Goal: Task Accomplishment & Management: Manage account settings

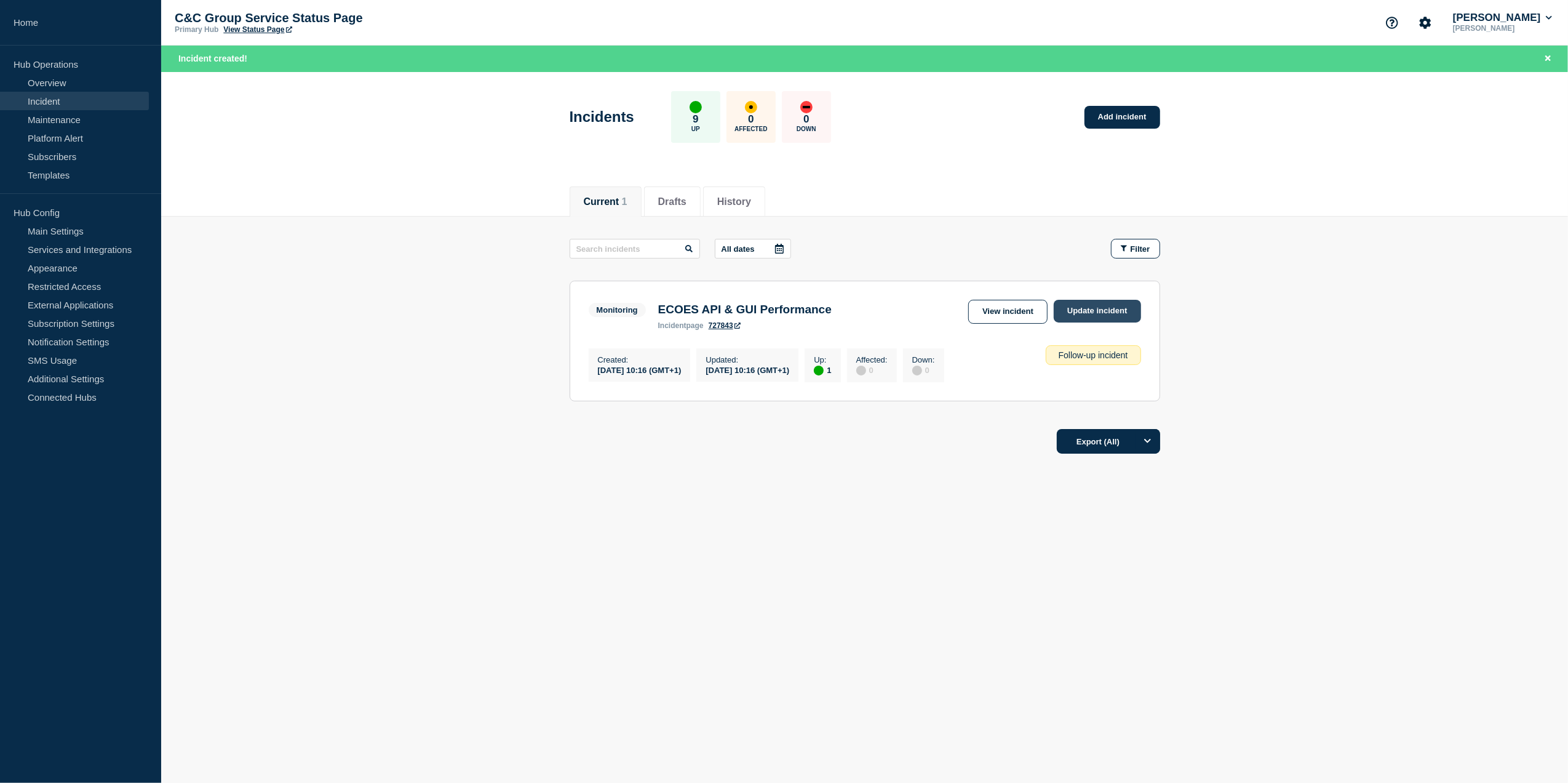
click at [1100, 301] on link "Update incident" at bounding box center [1097, 311] width 87 height 23
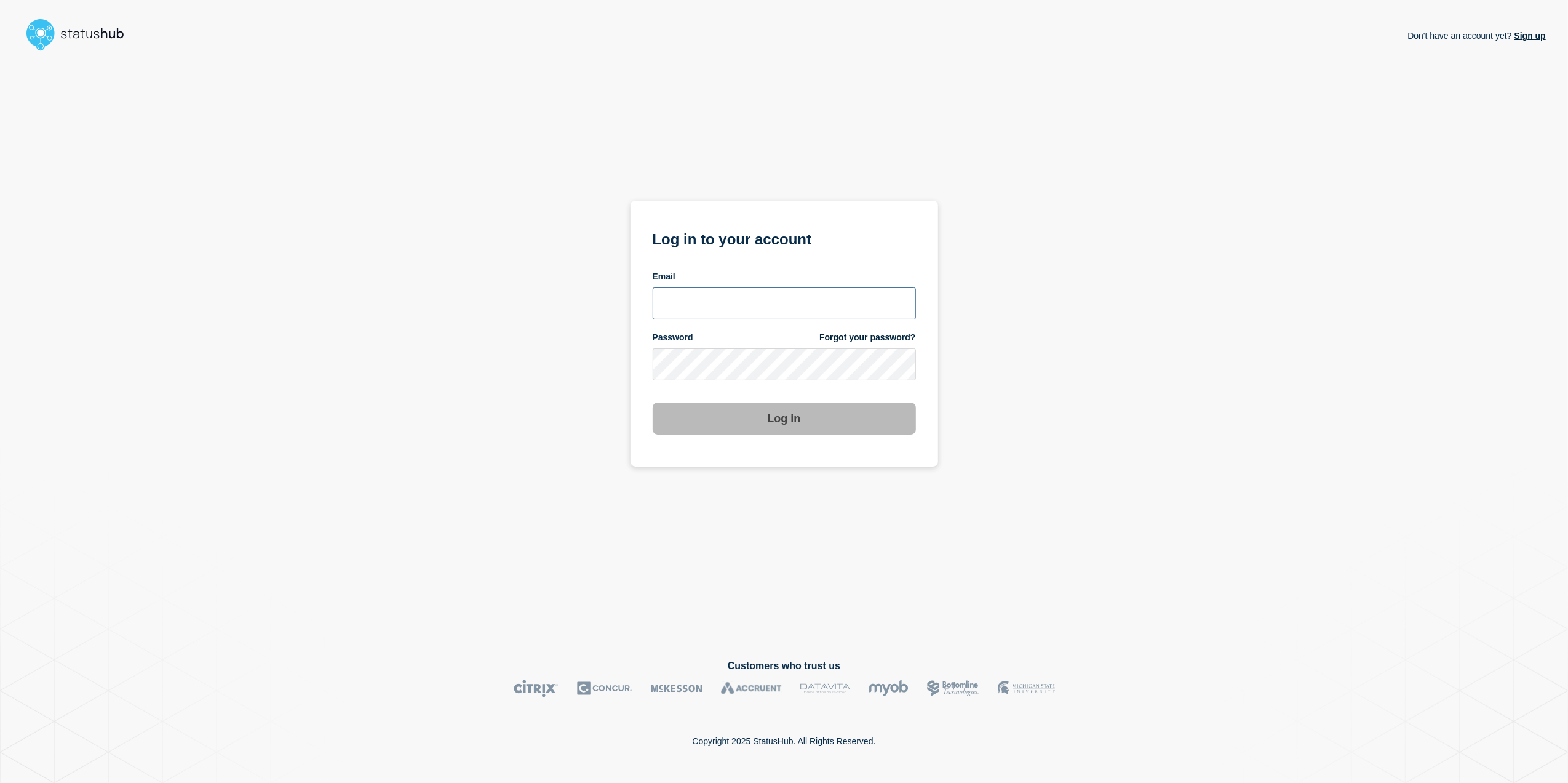
type input "toni.wilson@candc-uk.com"
click at [838, 424] on button "Log in" at bounding box center [784, 418] width 263 height 32
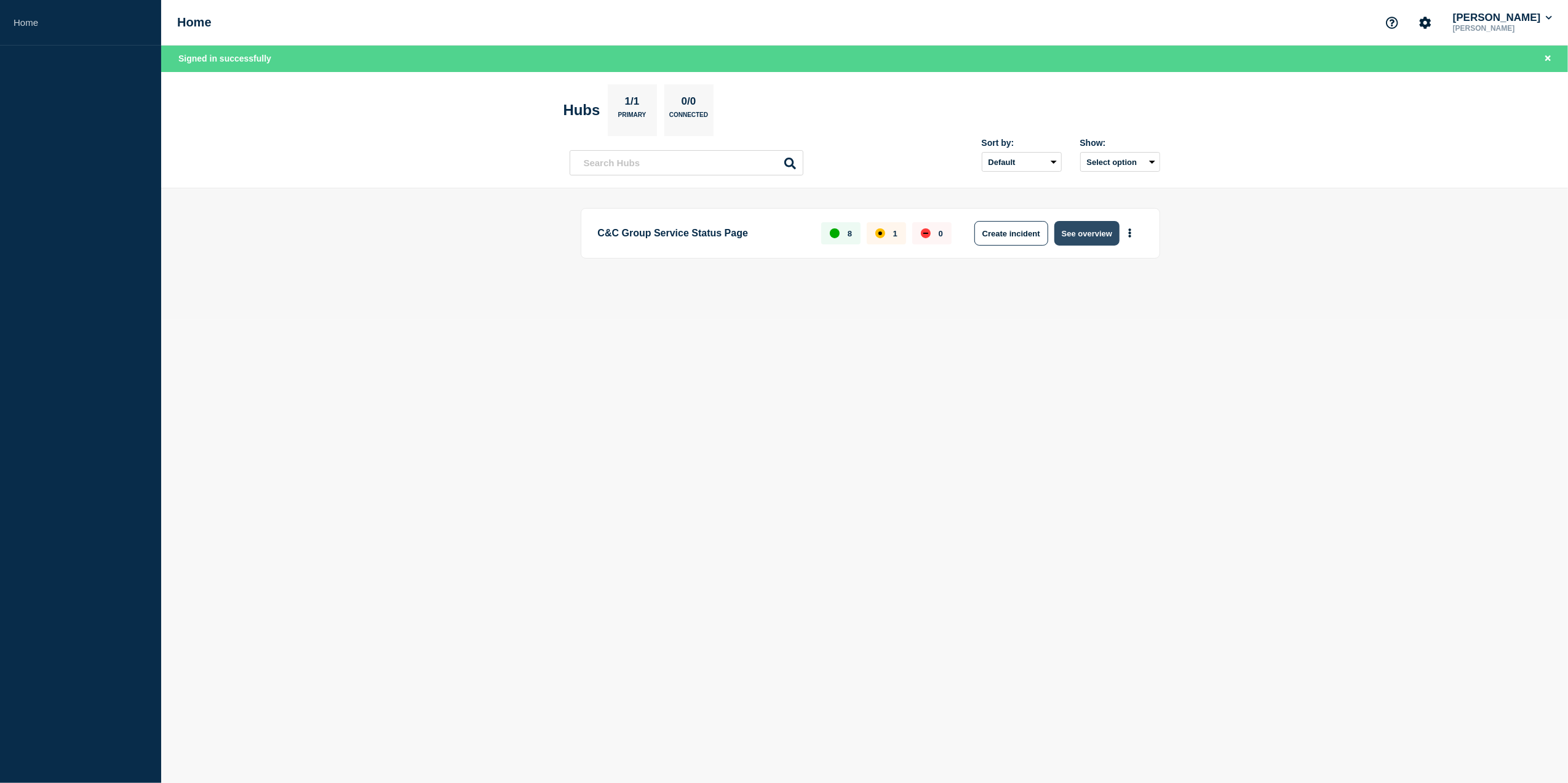
click at [1114, 226] on button "See overview" at bounding box center [1087, 233] width 65 height 25
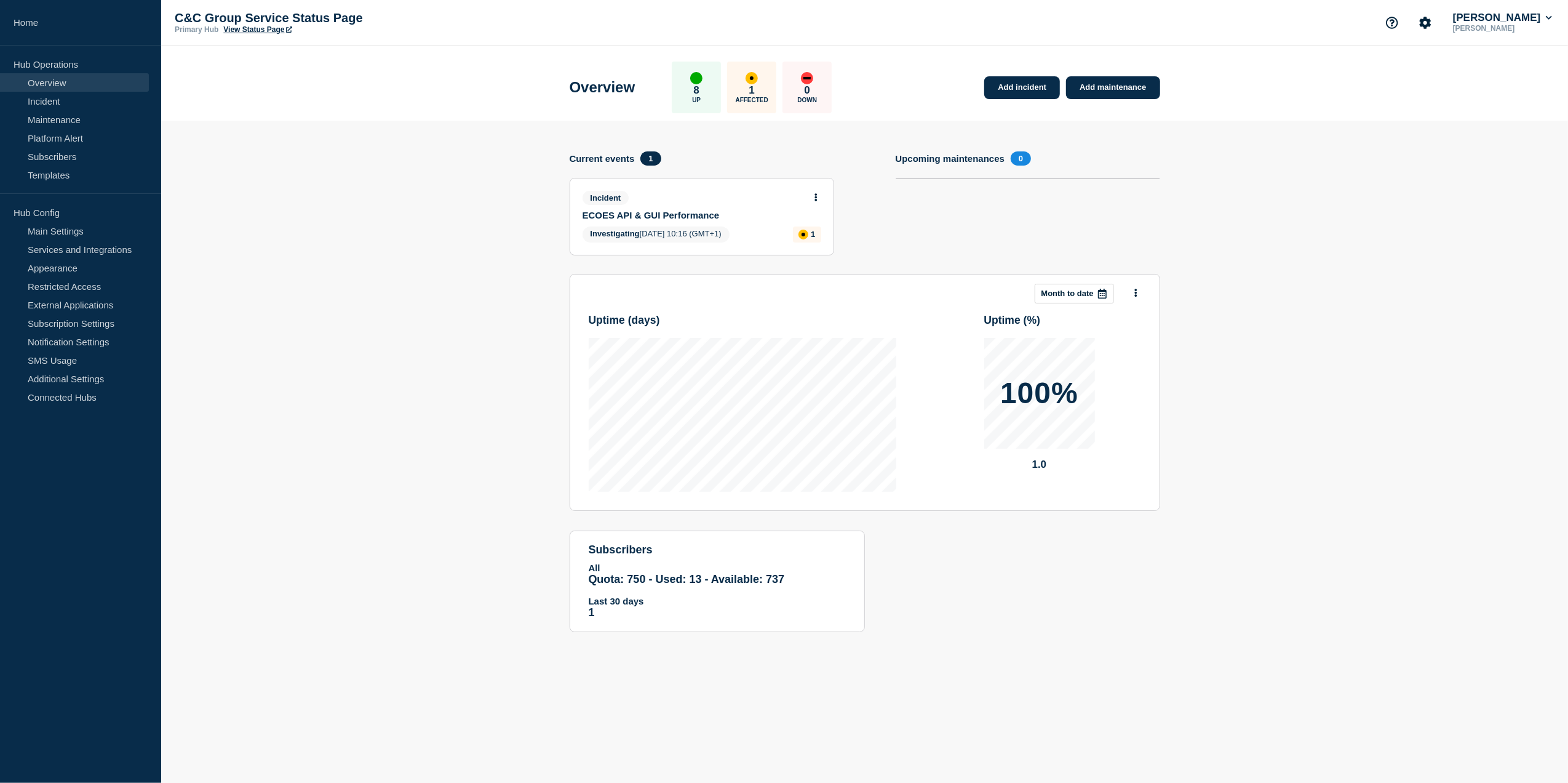
click at [689, 219] on link "ECOES API & GUI Performance" at bounding box center [693, 215] width 223 height 10
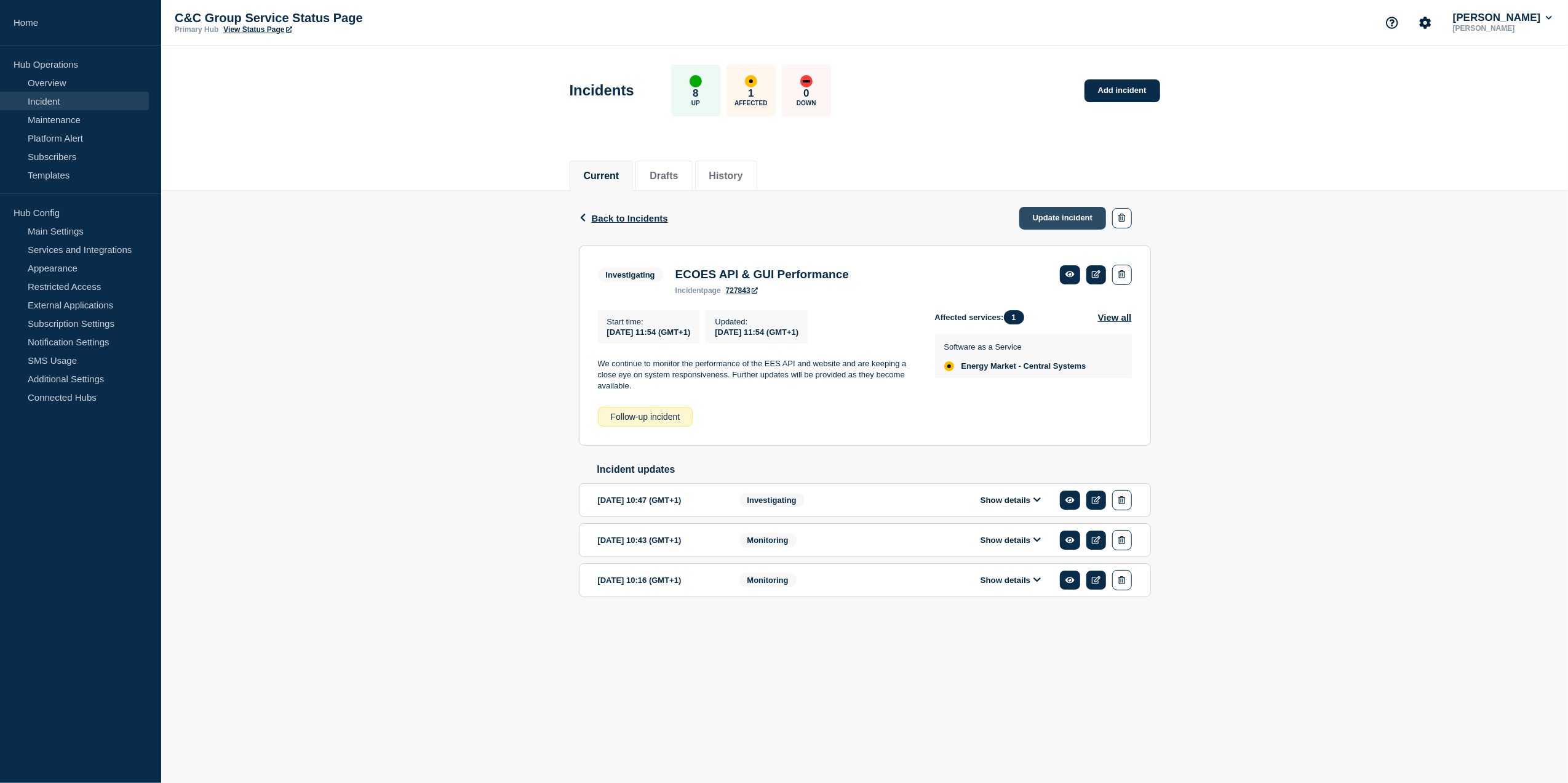
click at [1076, 212] on link "Update incident" at bounding box center [1063, 218] width 87 height 23
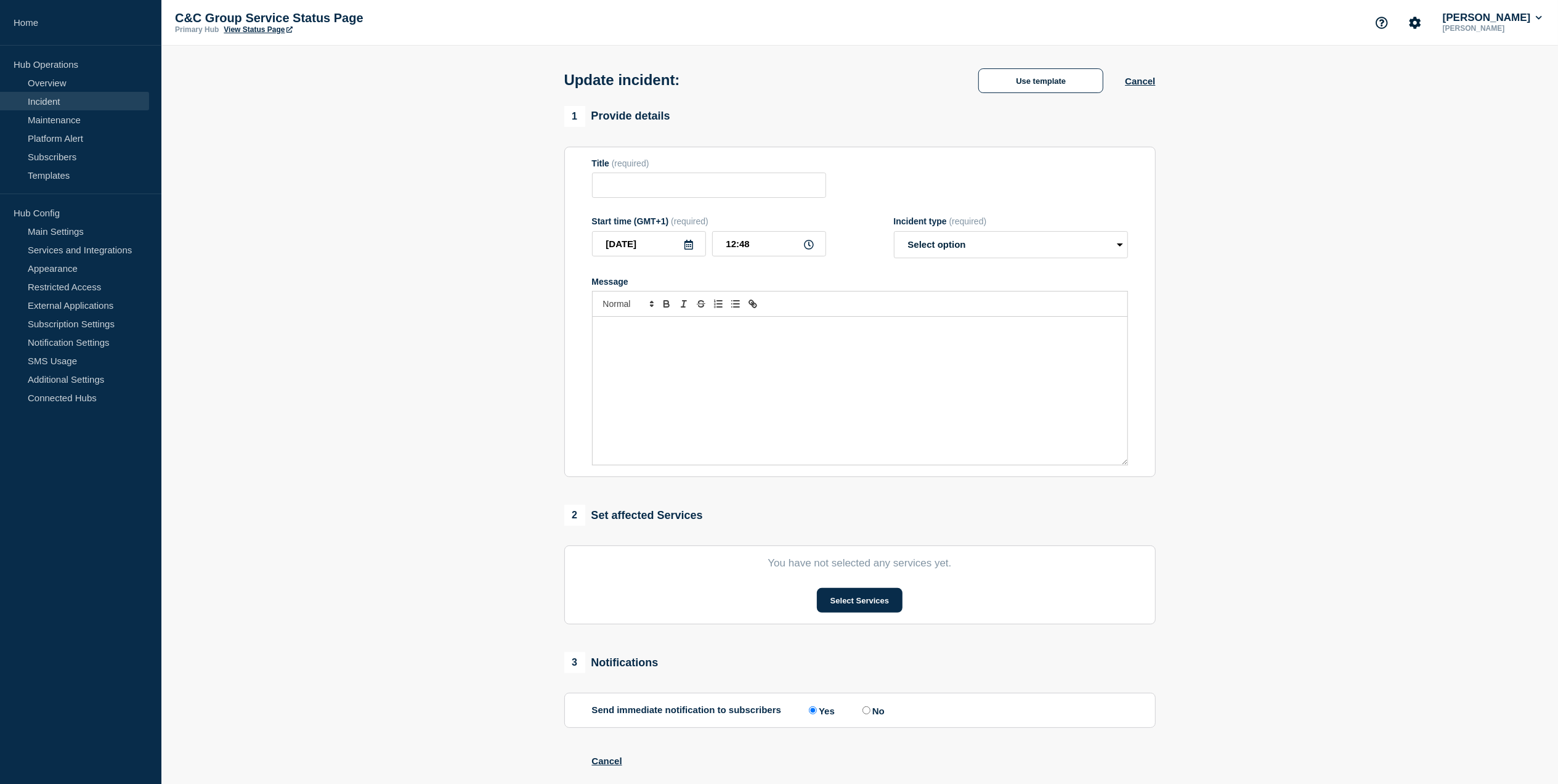
type input "ECOES API & GUI Performance"
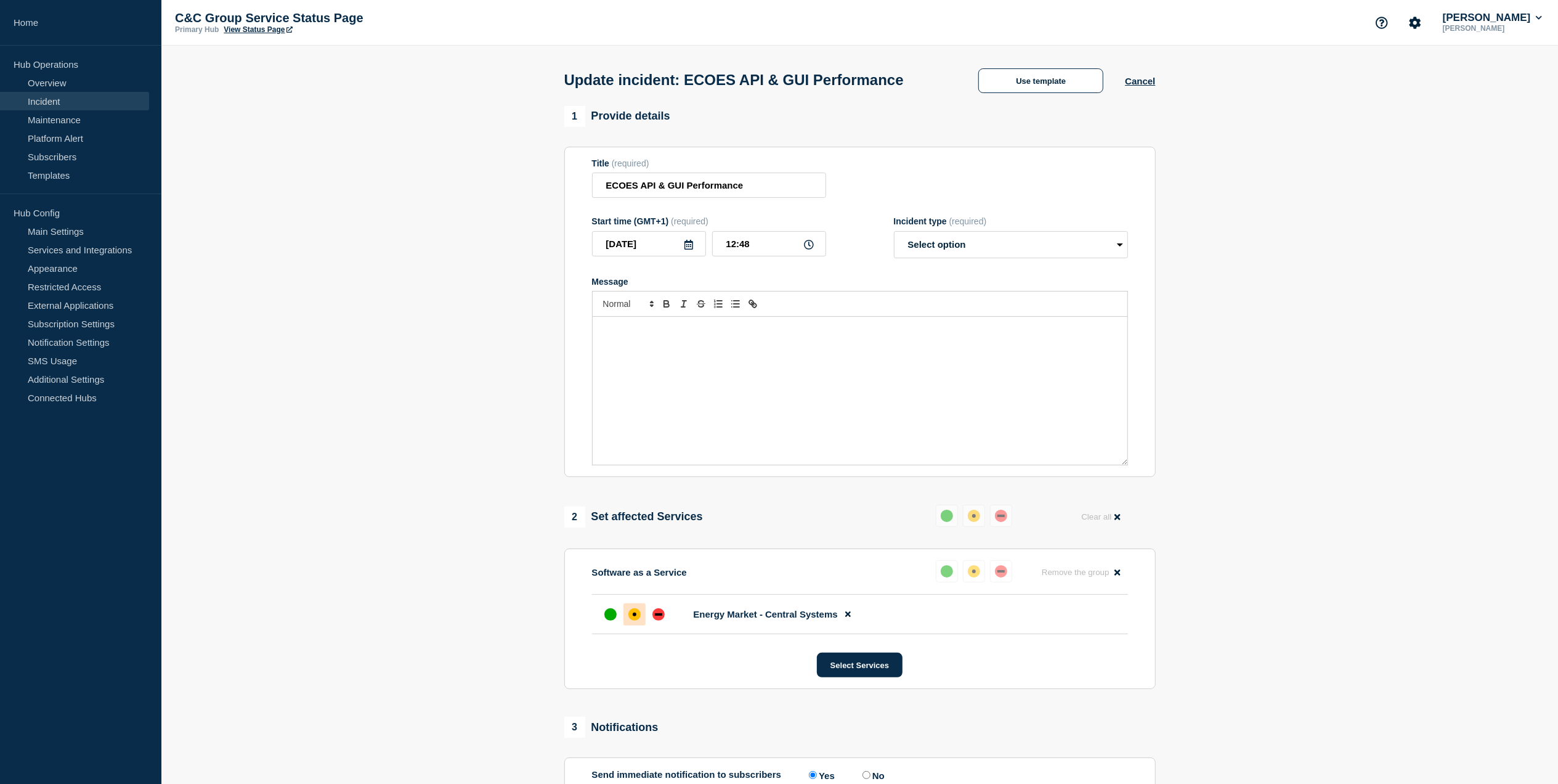
click at [692, 355] on div "Message" at bounding box center [860, 391] width 535 height 148
click at [980, 246] on select "Select option Investigating Identified Monitoring Resolved" at bounding box center [1011, 245] width 234 height 27
select select "investigating"
click at [894, 235] on select "Select option Investigating Identified Monitoring Resolved" at bounding box center [1011, 245] width 234 height 27
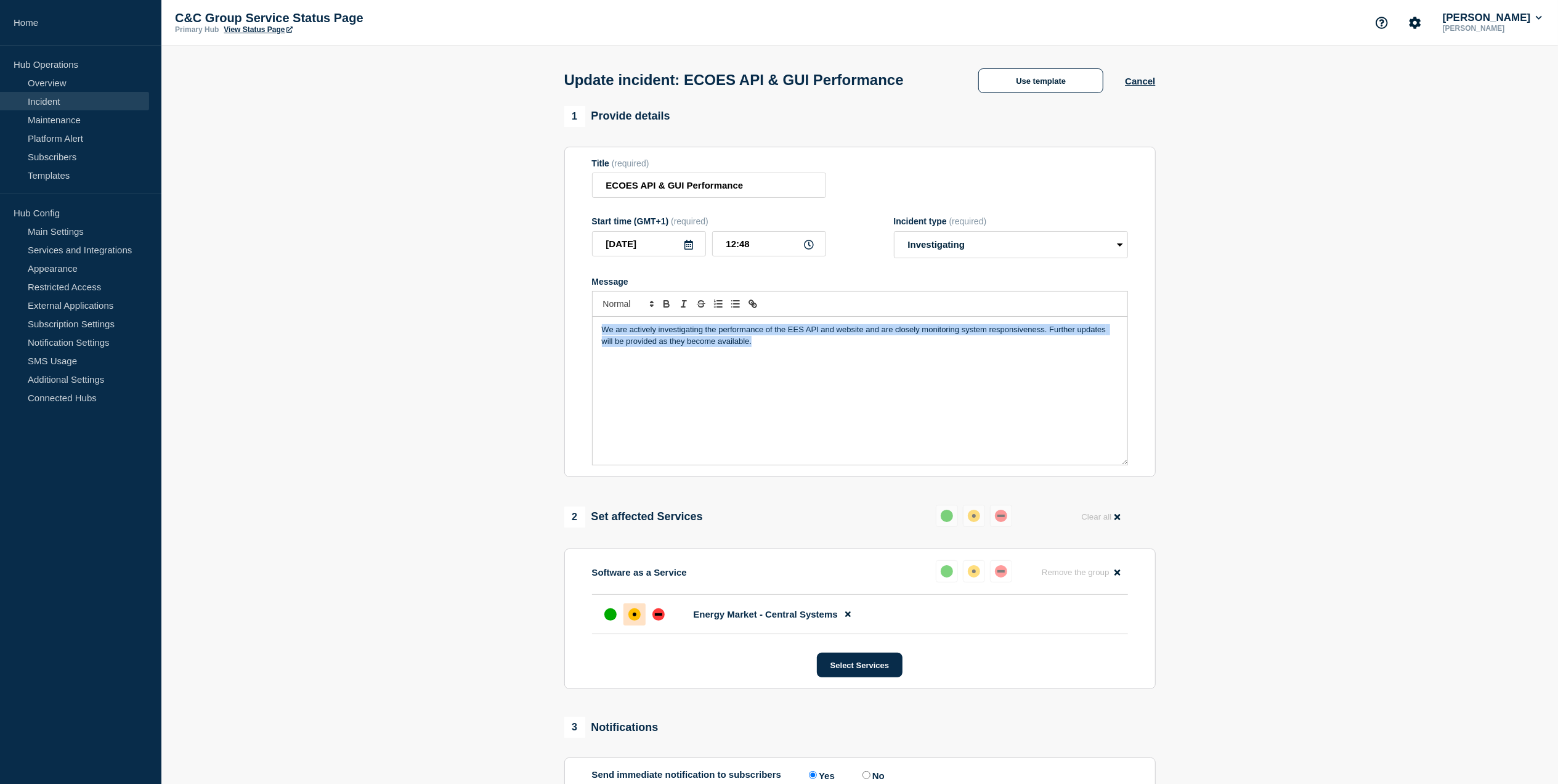
drag, startPoint x: 775, startPoint y: 347, endPoint x: 597, endPoint y: 331, distance: 178.7
click at [597, 331] on div "We are actively investigating the performance of the EES API and website and ar…" at bounding box center [860, 391] width 535 height 148
copy p "We are actively investigating the performance of the EES API and website and ar…"
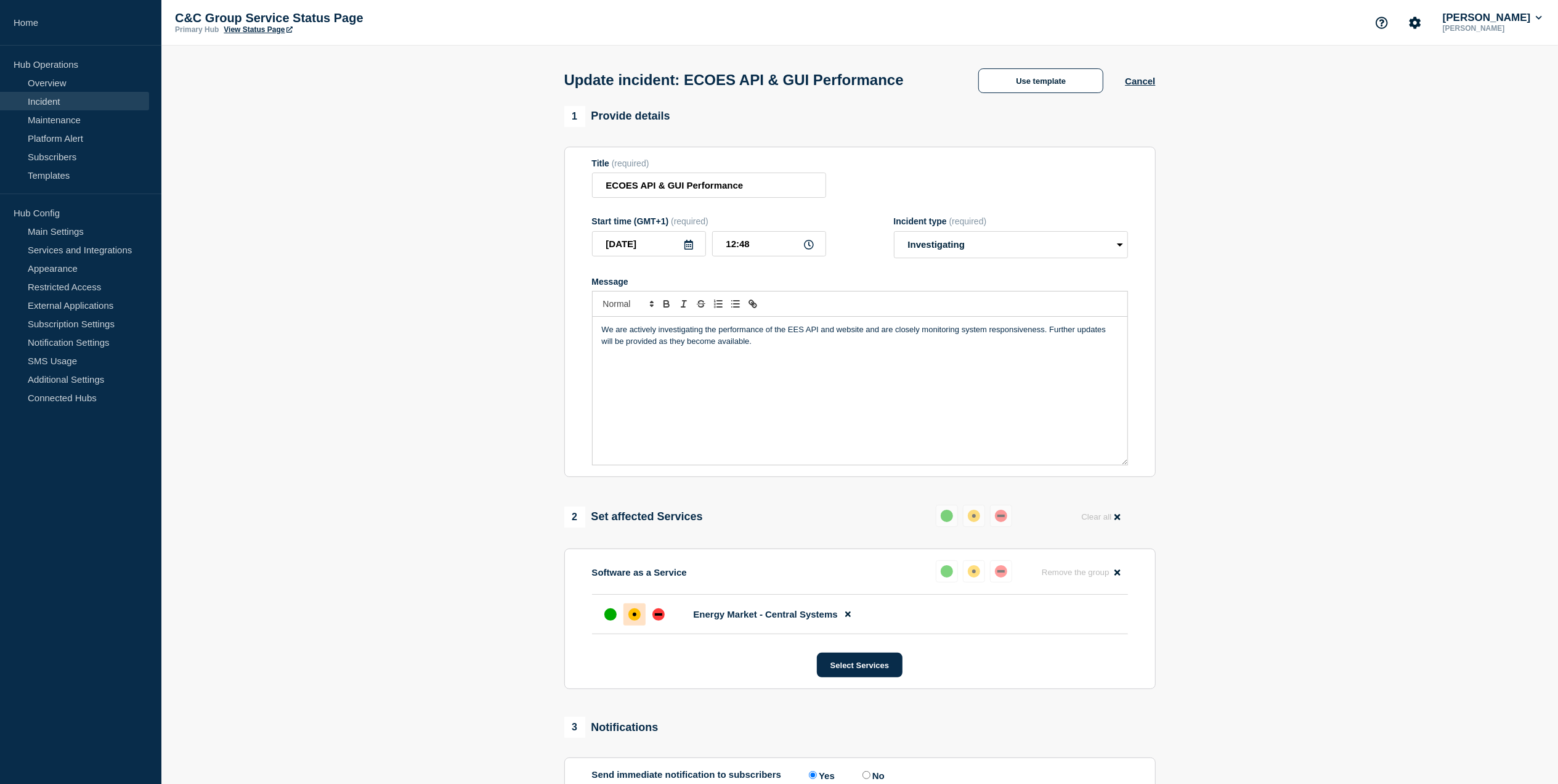
click at [810, 249] on icon at bounding box center [809, 245] width 9 height 9
click at [807, 247] on icon at bounding box center [809, 245] width 9 height 9
click at [786, 244] on input "12:48" at bounding box center [769, 244] width 114 height 26
click at [778, 247] on input "12:58" at bounding box center [769, 244] width 114 height 26
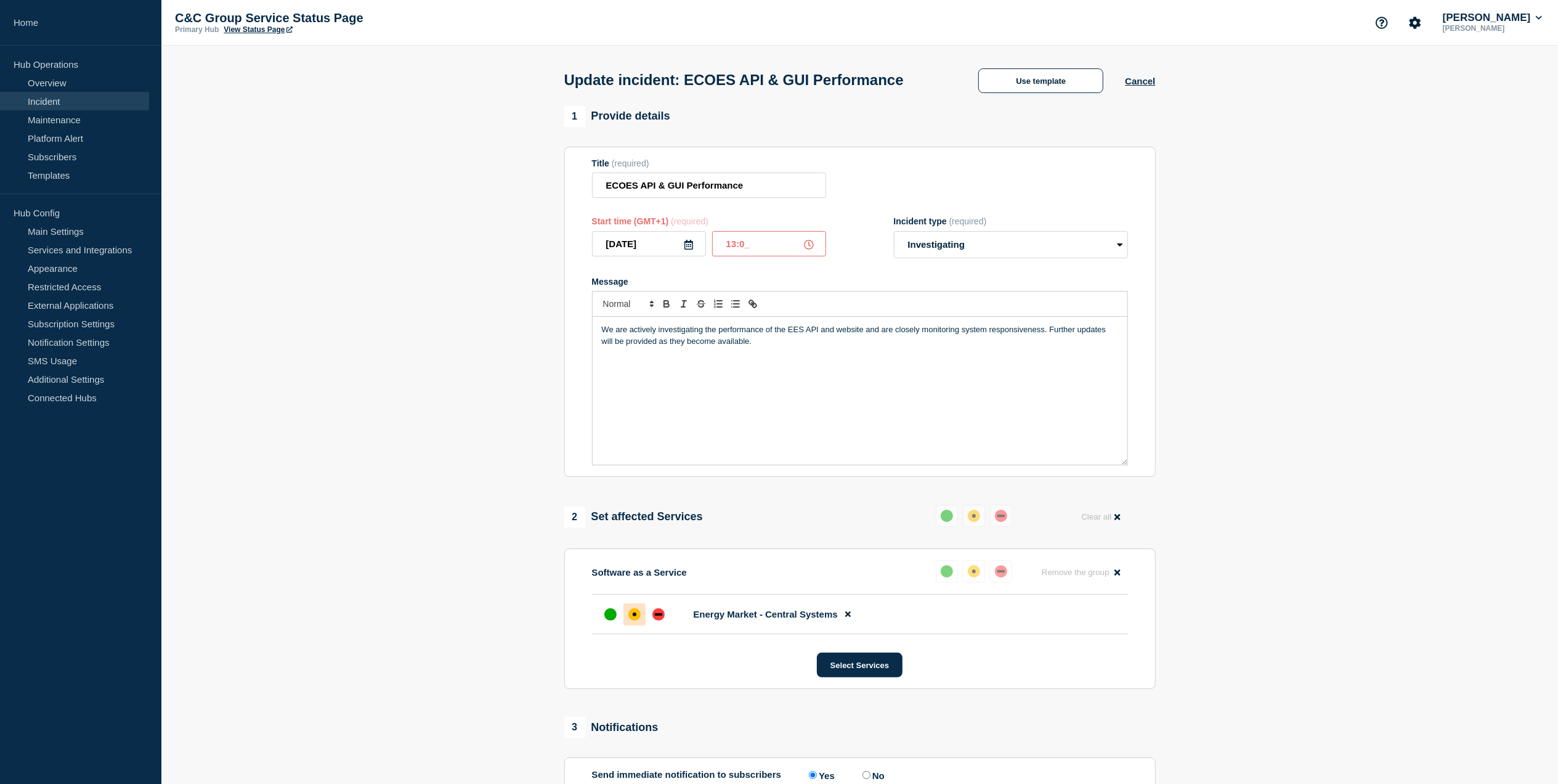
type input "13:00"
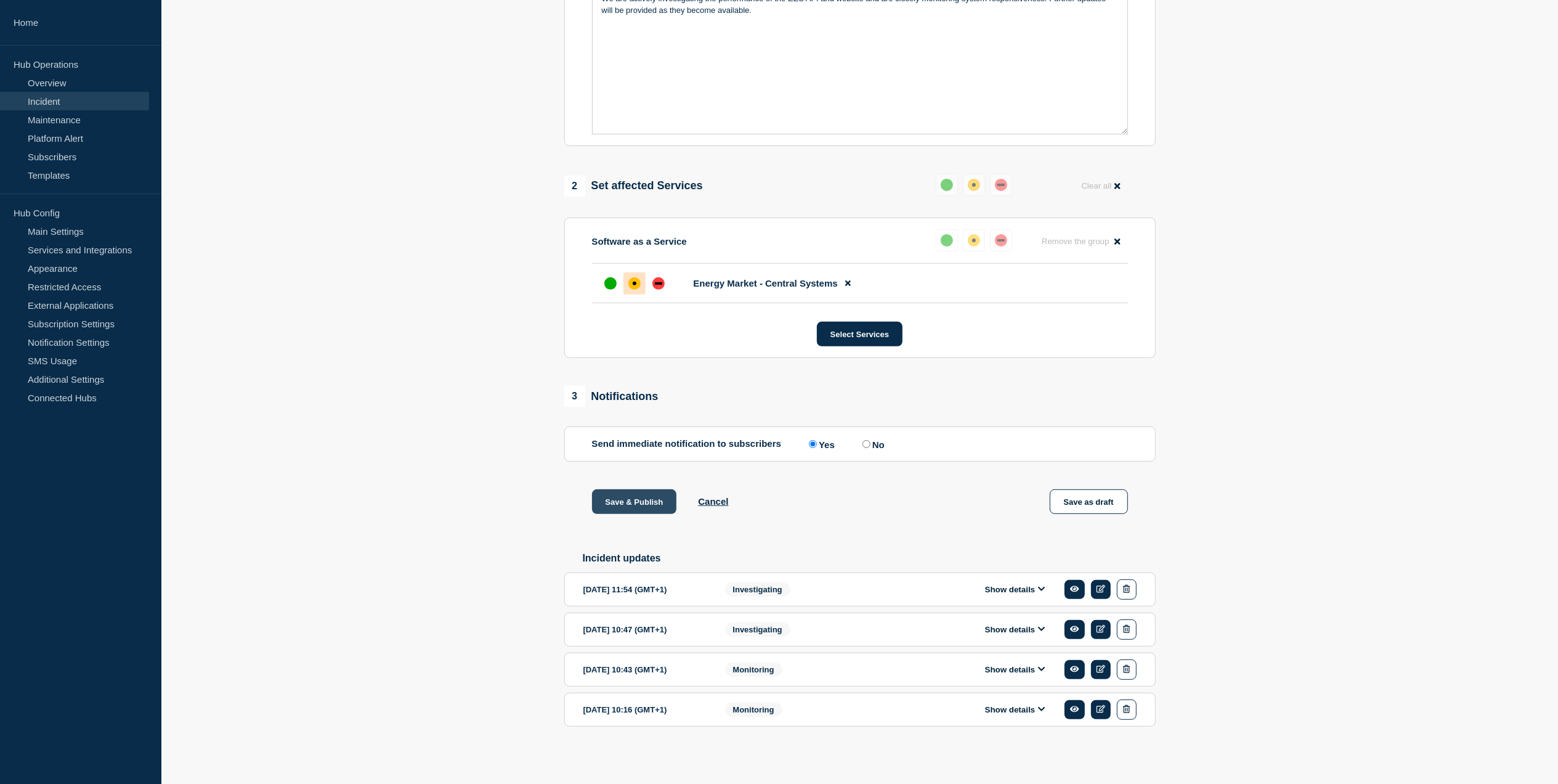
click at [629, 497] on button "Save & Publish" at bounding box center [634, 501] width 85 height 25
